Goal: Connect with others: Connect with others

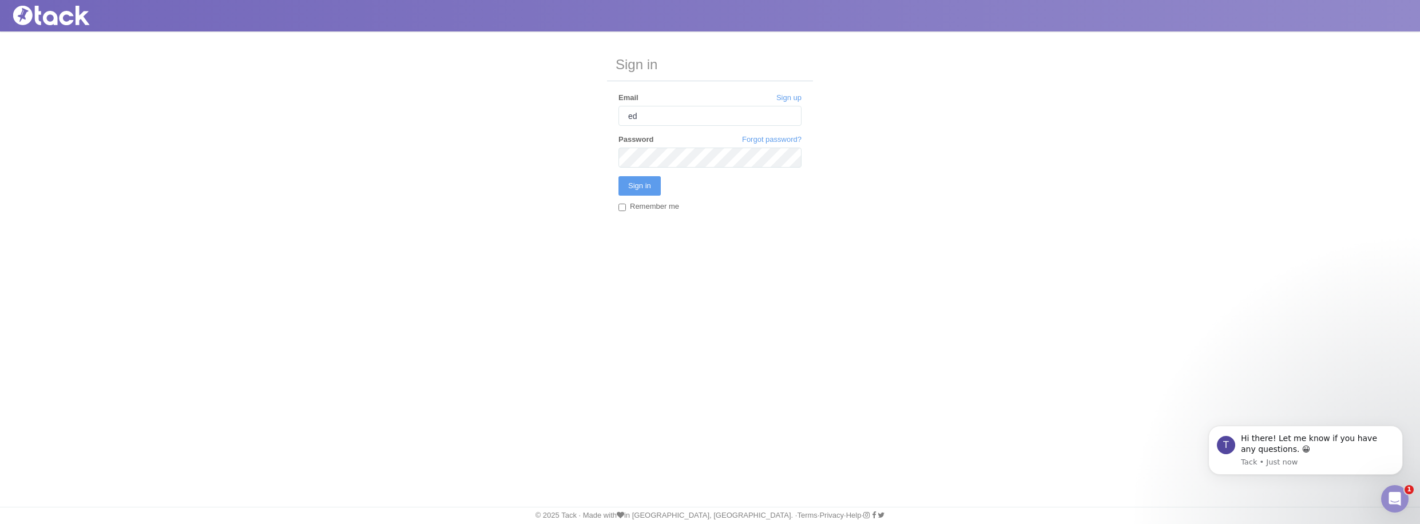
type input "e"
type input "[PERSON_NAME][EMAIL_ADDRESS][PERSON_NAME][MEDICAL_DATA][DOMAIN_NAME]"
click at [618, 176] on input "Sign in" at bounding box center [639, 185] width 42 height 19
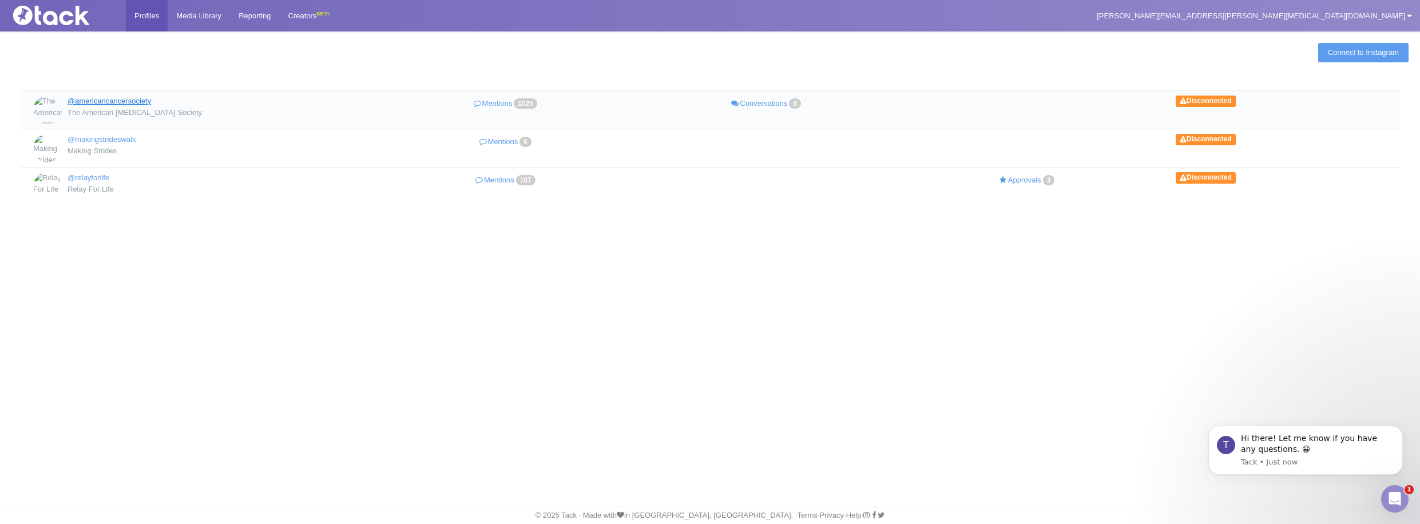
click at [145, 98] on link "@americancancersociety" at bounding box center [109, 101] width 84 height 9
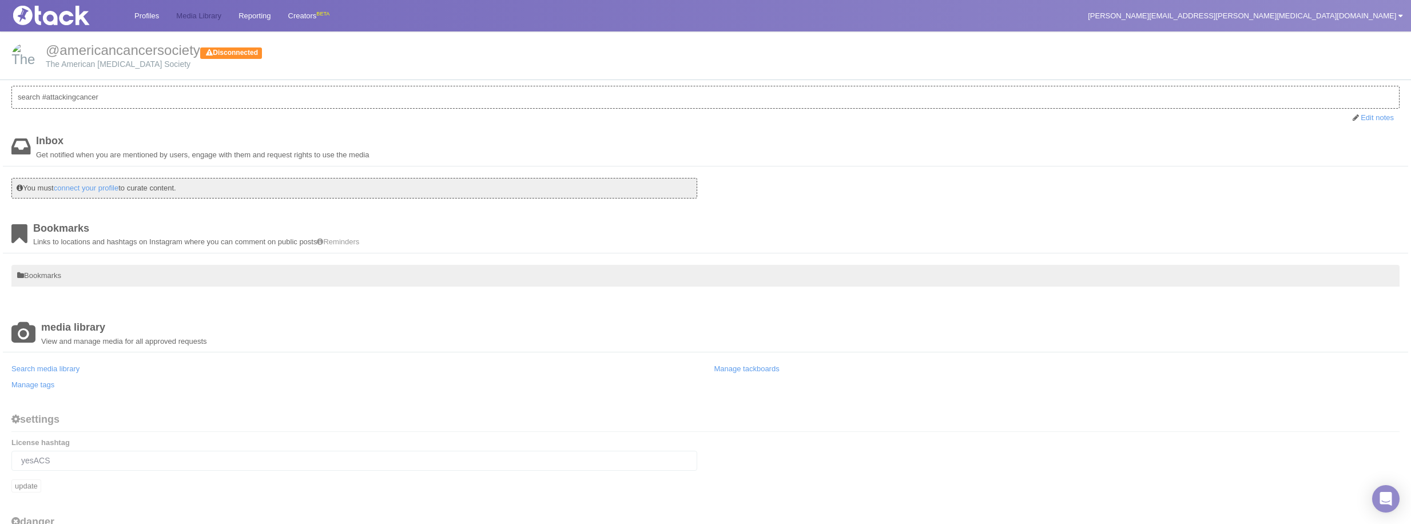
click at [216, 19] on link "Media Library" at bounding box center [199, 15] width 62 height 31
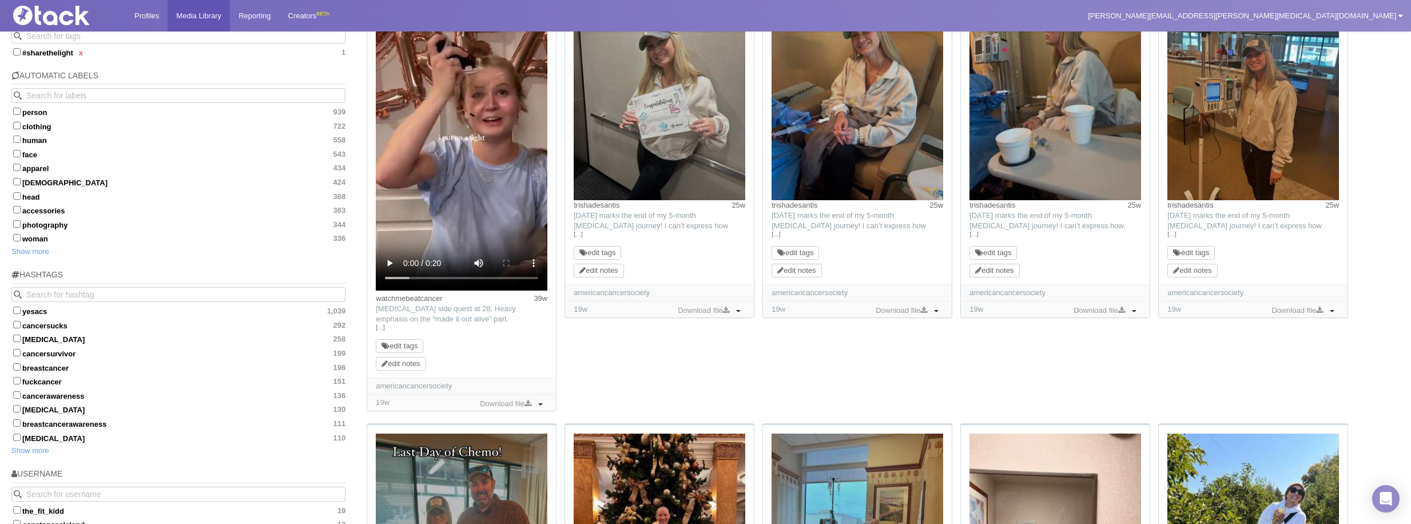
scroll to position [2, 0]
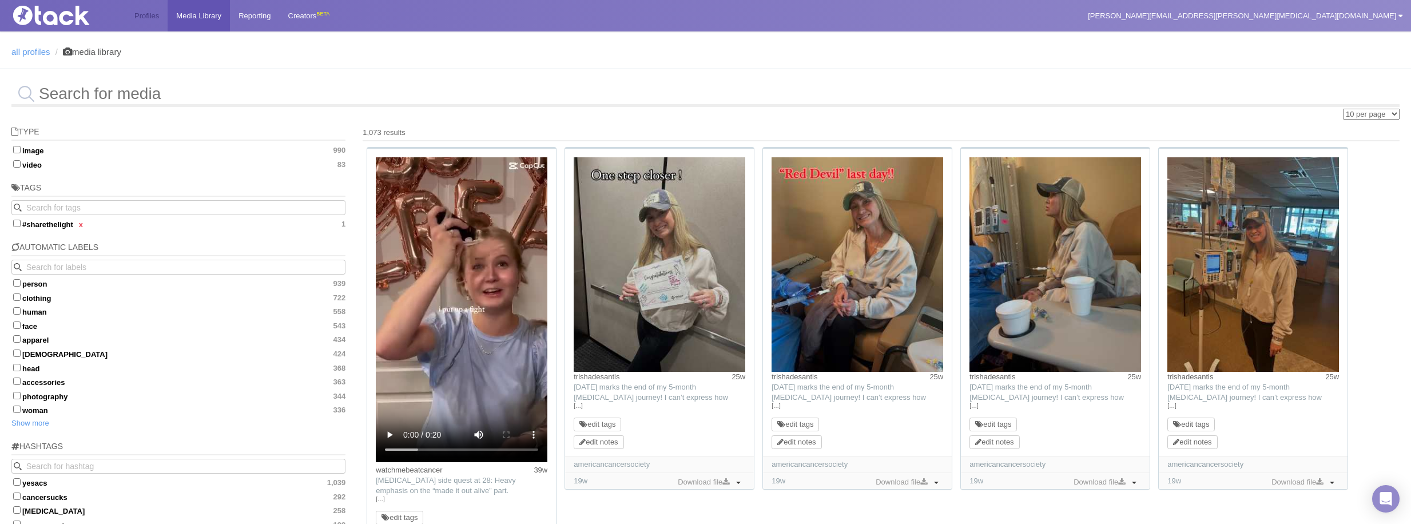
click at [160, 21] on link "Profiles" at bounding box center [147, 15] width 42 height 31
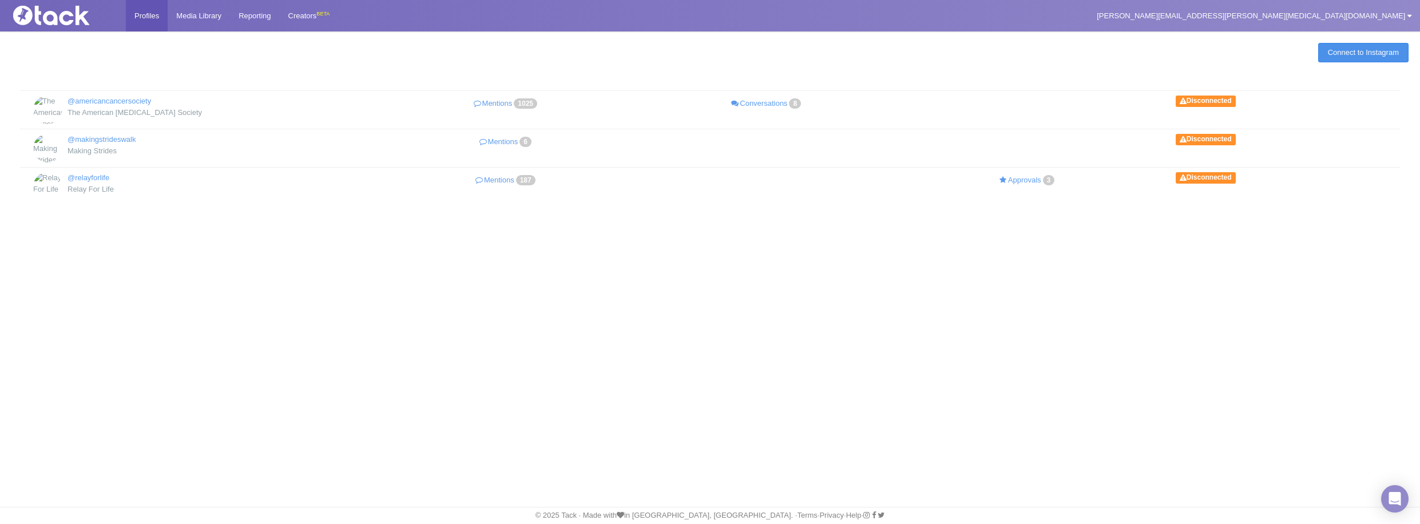
click at [1331, 54] on link "Connect to Instagram" at bounding box center [1363, 52] width 90 height 19
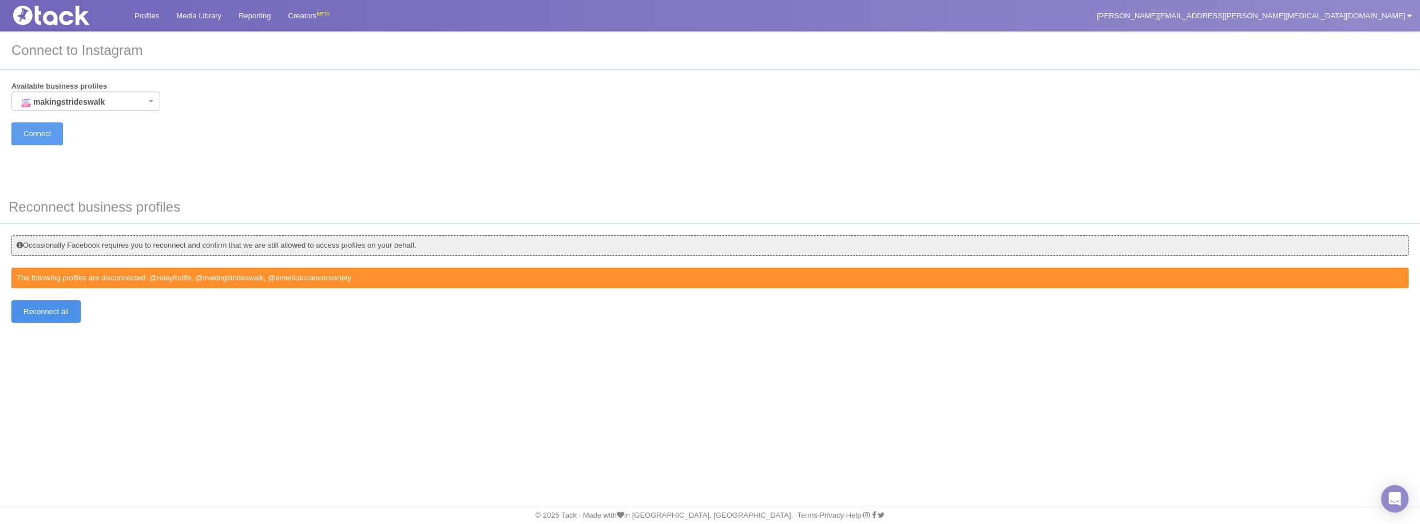
click at [38, 310] on input "Reconnect all" at bounding box center [45, 311] width 69 height 22
